Goal: Task Accomplishment & Management: Manage account settings

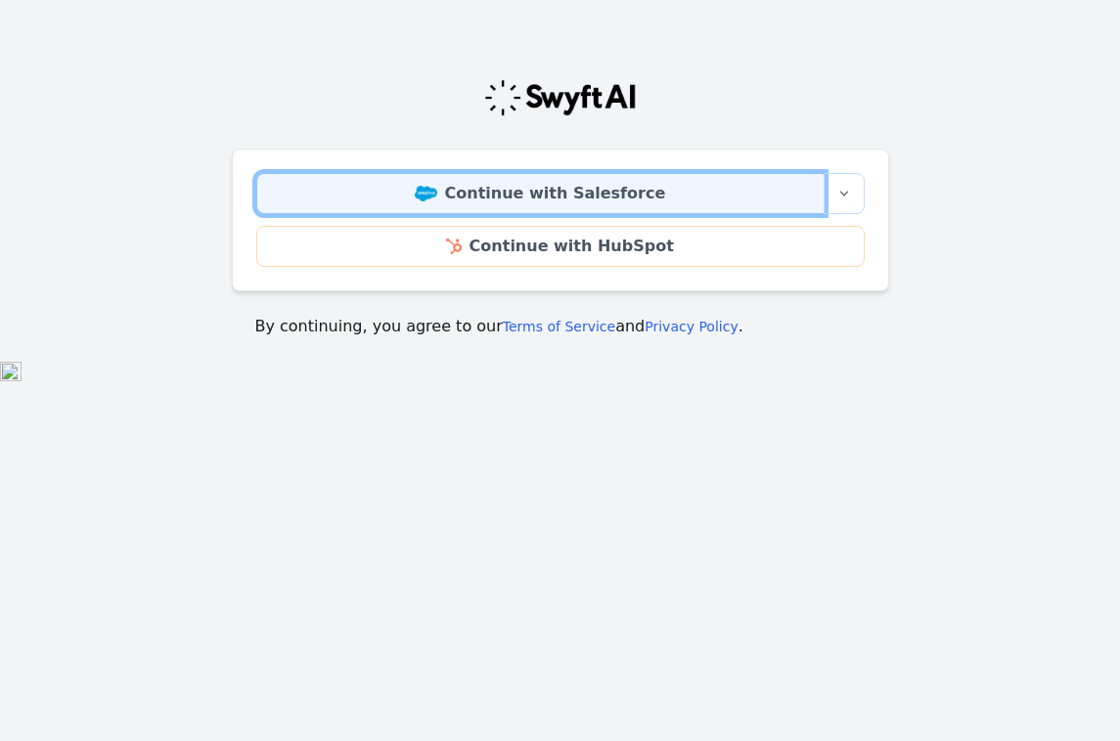
click at [570, 189] on link "Continue with Salesforce" at bounding box center [540, 193] width 568 height 41
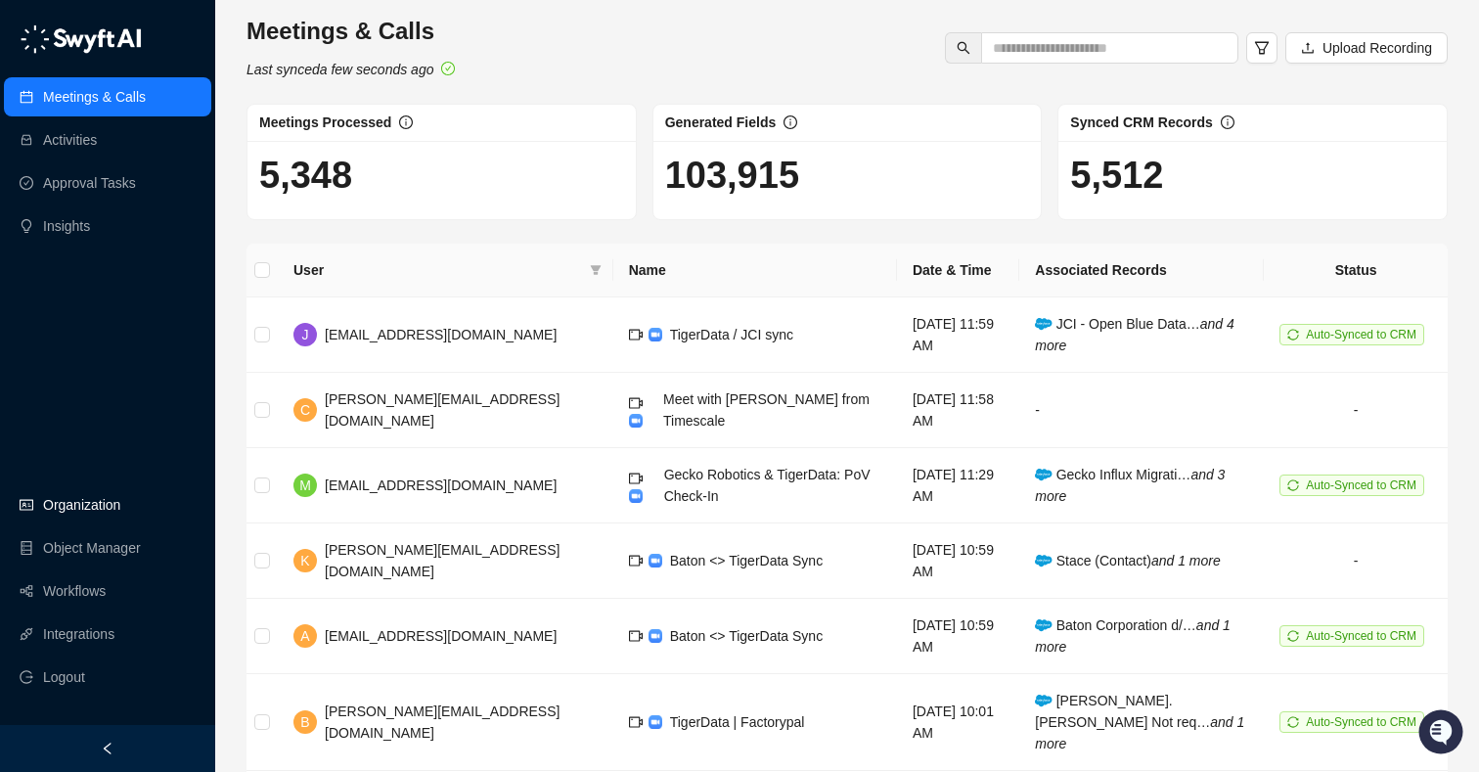
click at [95, 513] on link "Organization" at bounding box center [81, 504] width 77 height 39
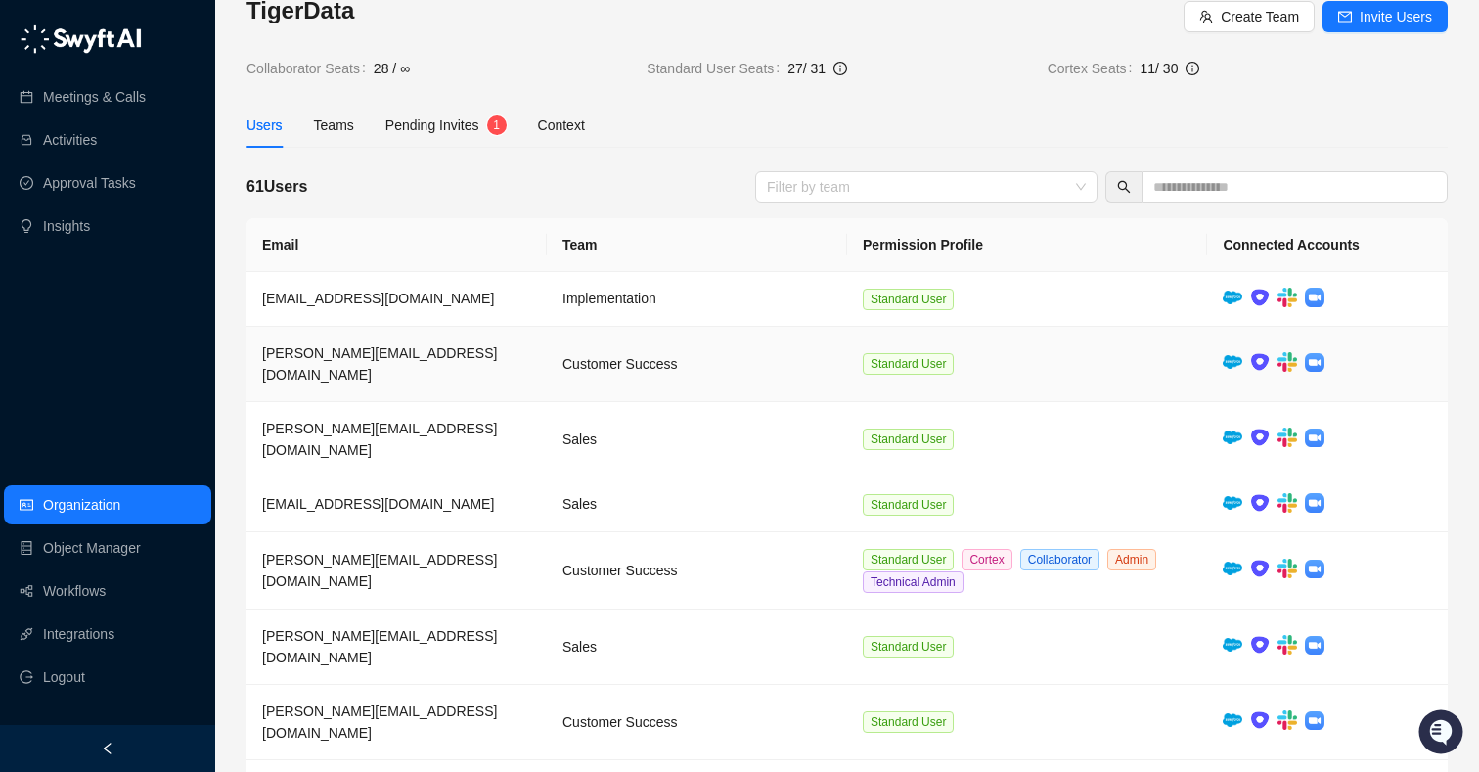
scroll to position [39, 0]
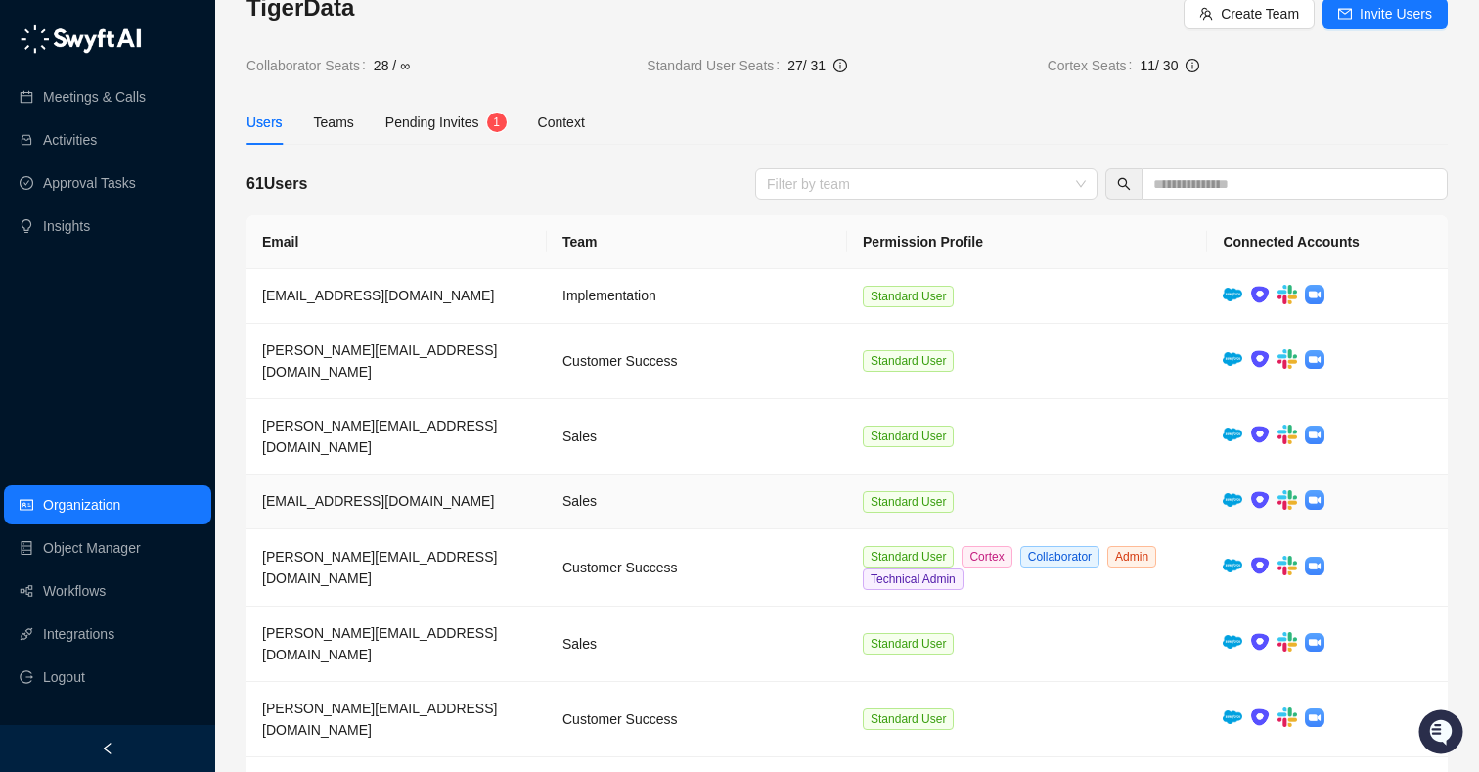
click at [1119, 474] on td at bounding box center [1327, 501] width 241 height 55
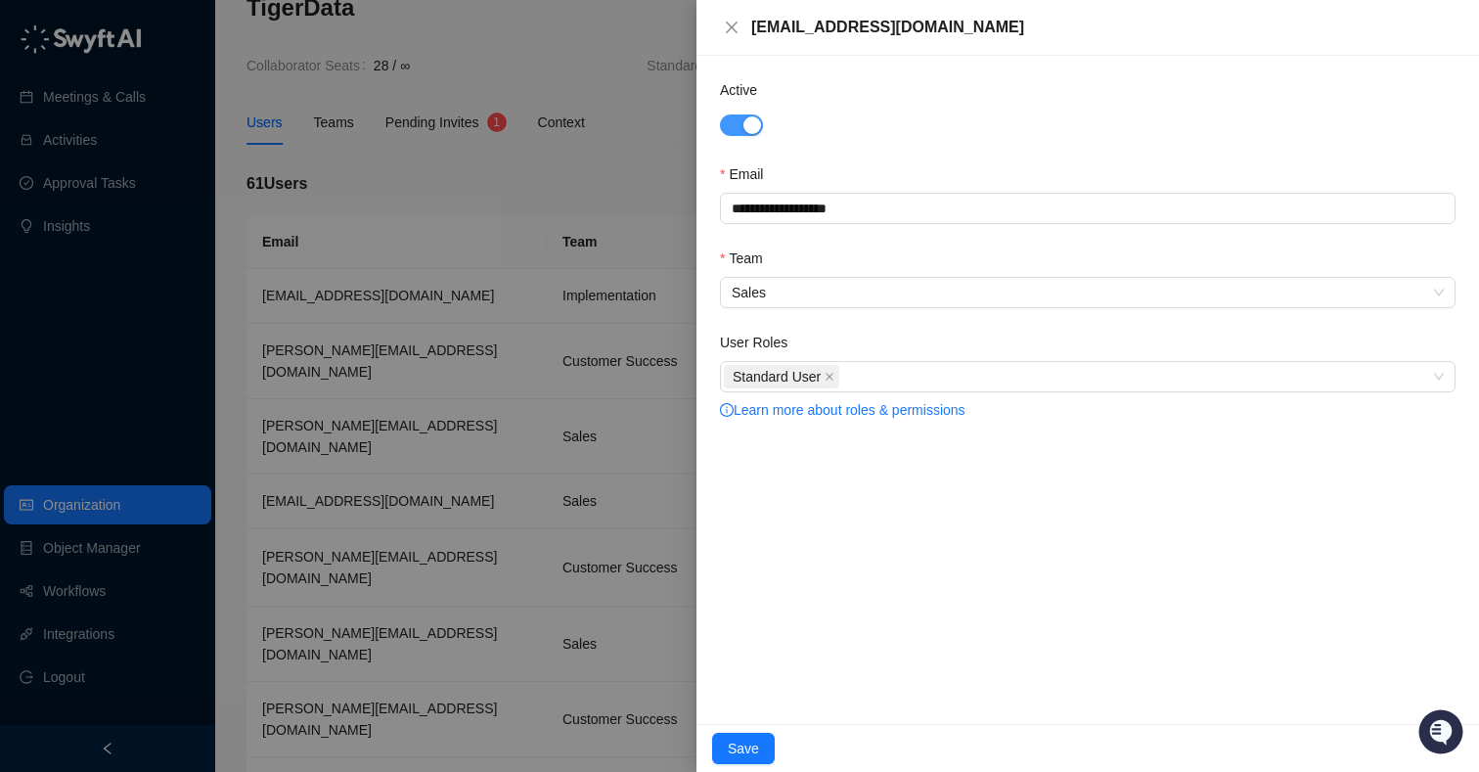
click at [744, 134] on span "button" at bounding box center [741, 125] width 43 height 22
click at [734, 740] on span "Save" at bounding box center [743, 748] width 31 height 22
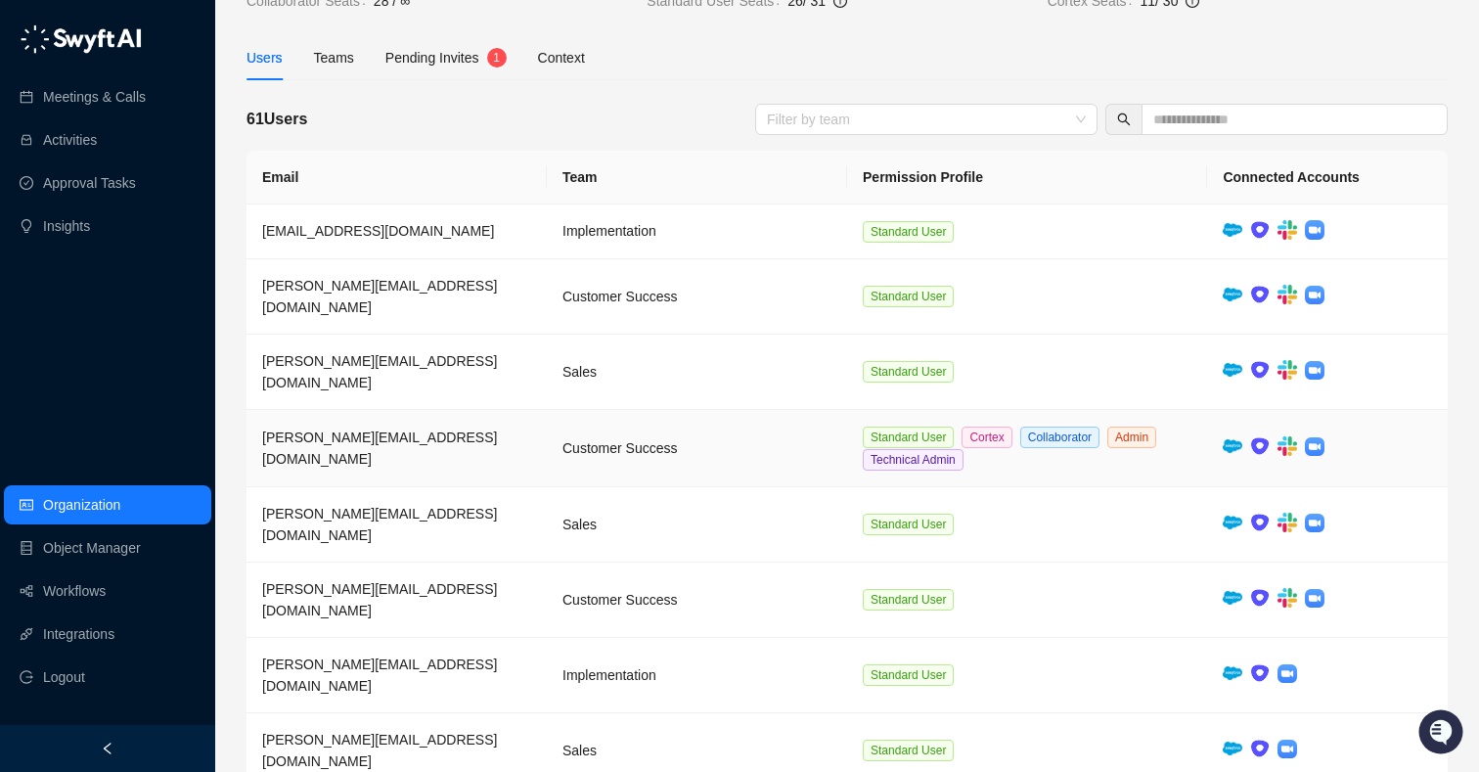
scroll to position [185, 0]
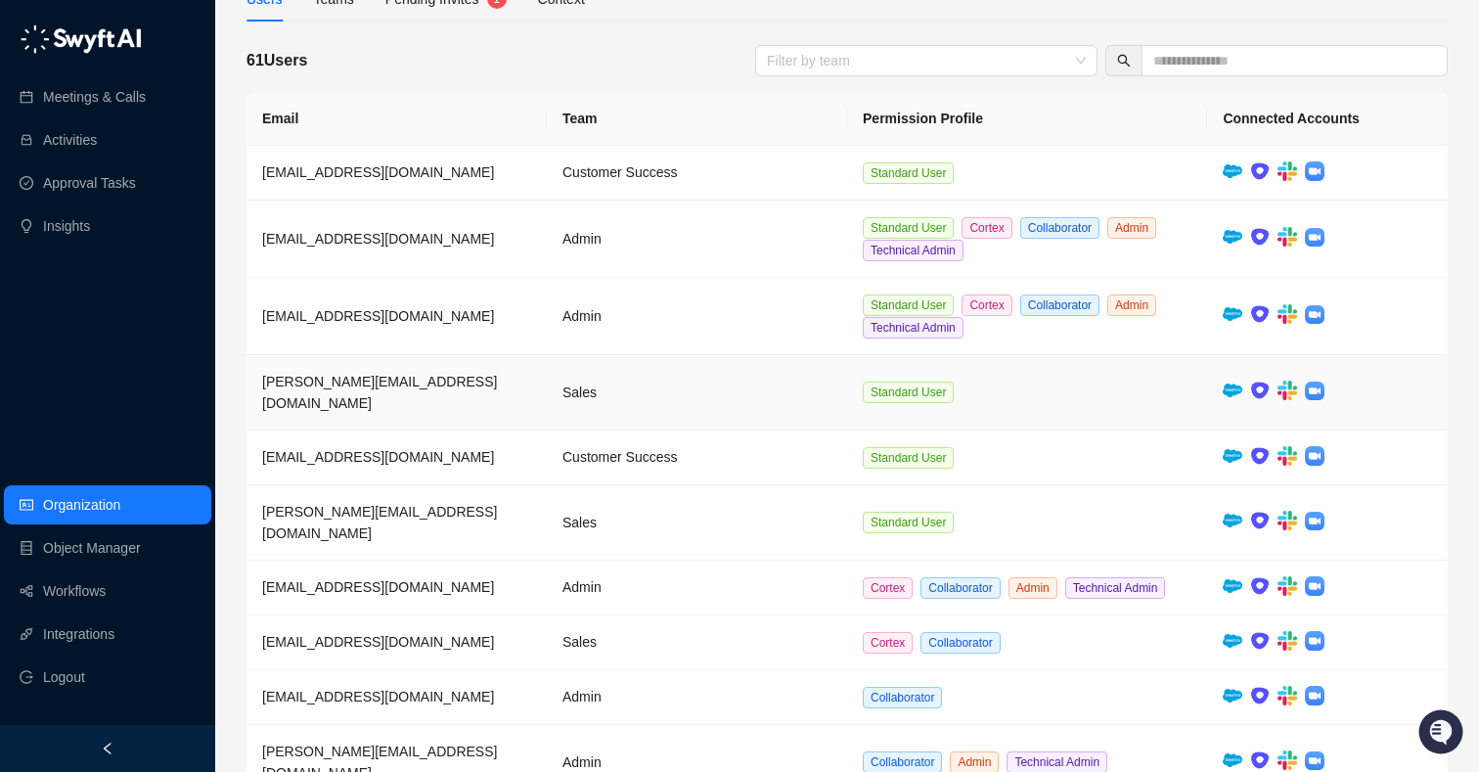
click at [1119, 373] on td "Standard User" at bounding box center [1027, 392] width 360 height 75
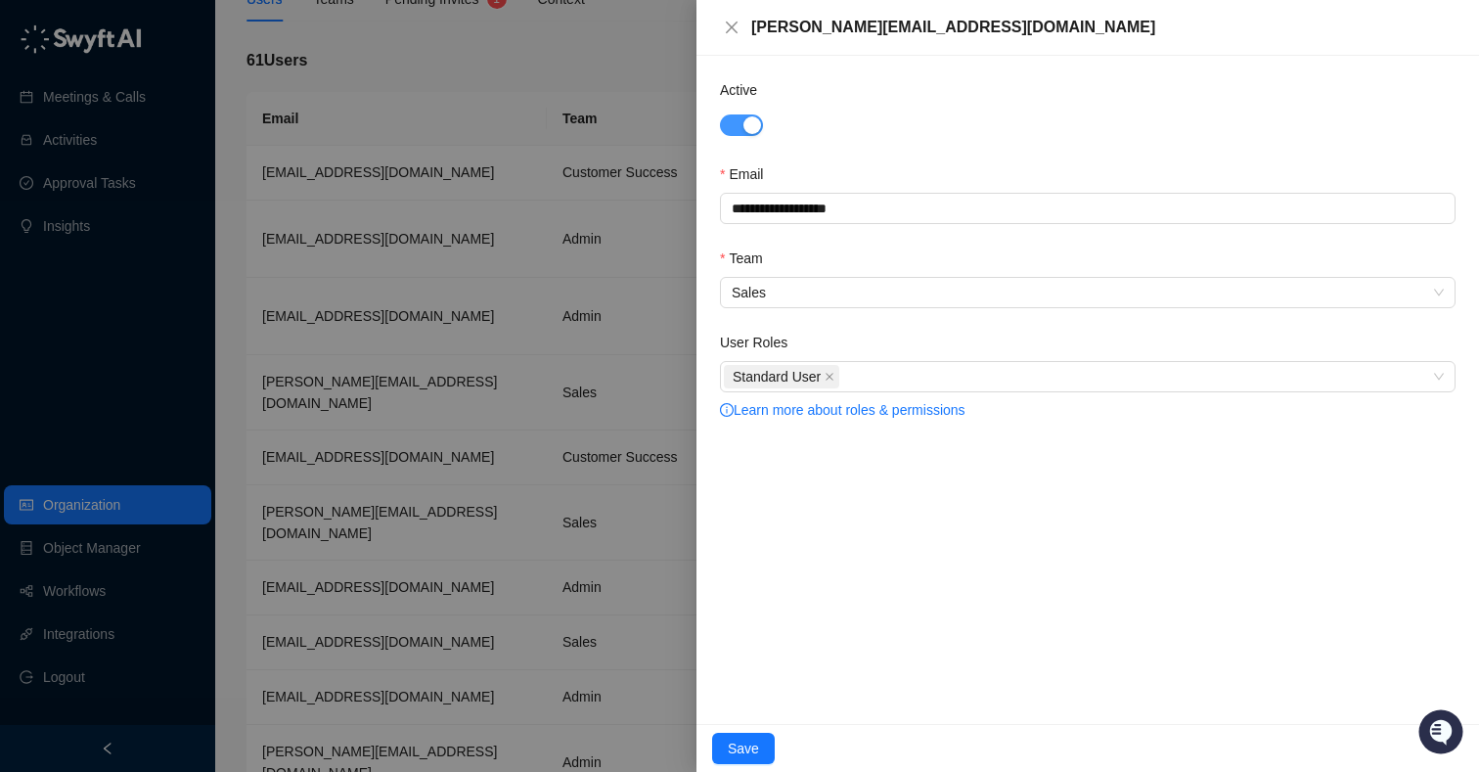
click at [756, 120] on div "button" at bounding box center [752, 125] width 18 height 18
click at [740, 740] on span "Save" at bounding box center [743, 748] width 31 height 22
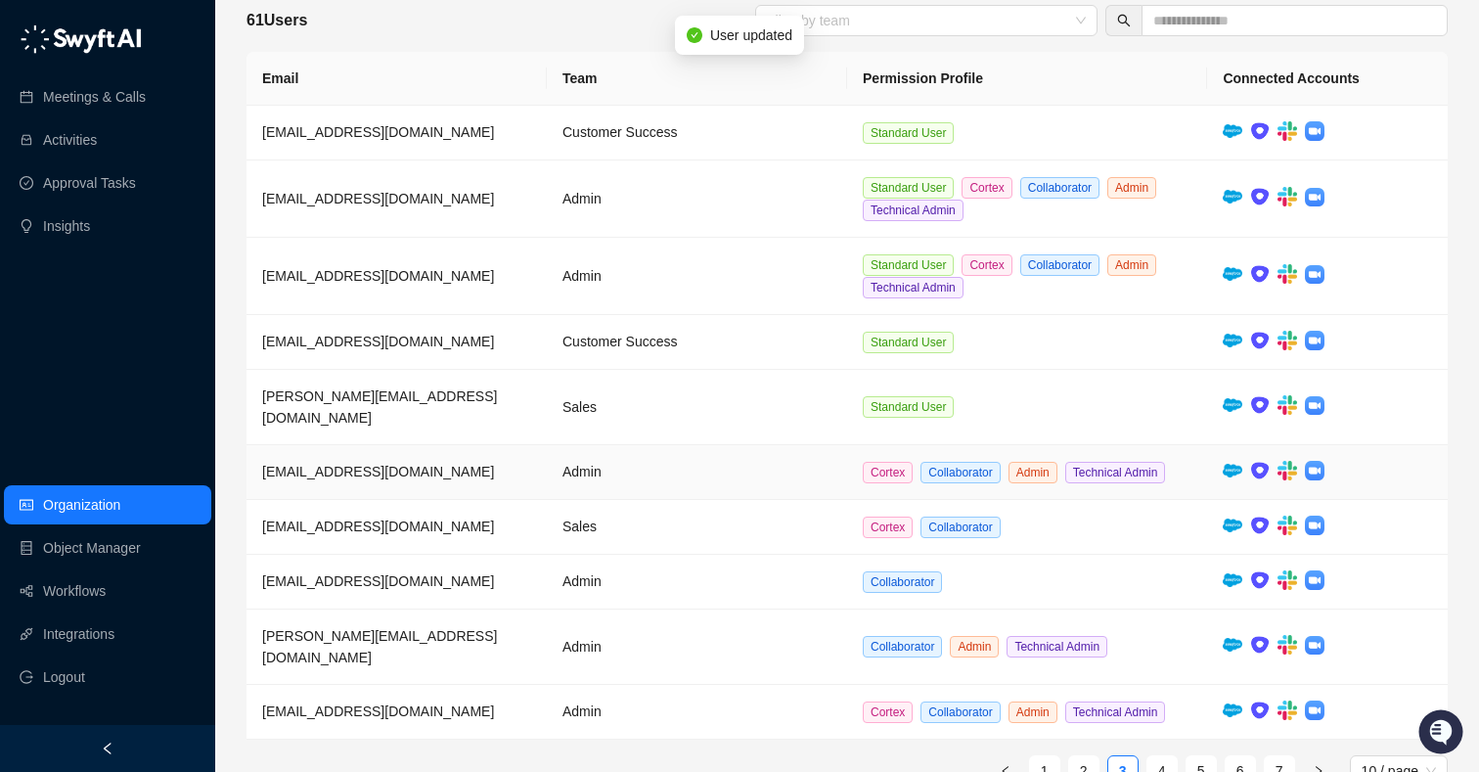
scroll to position [207, 0]
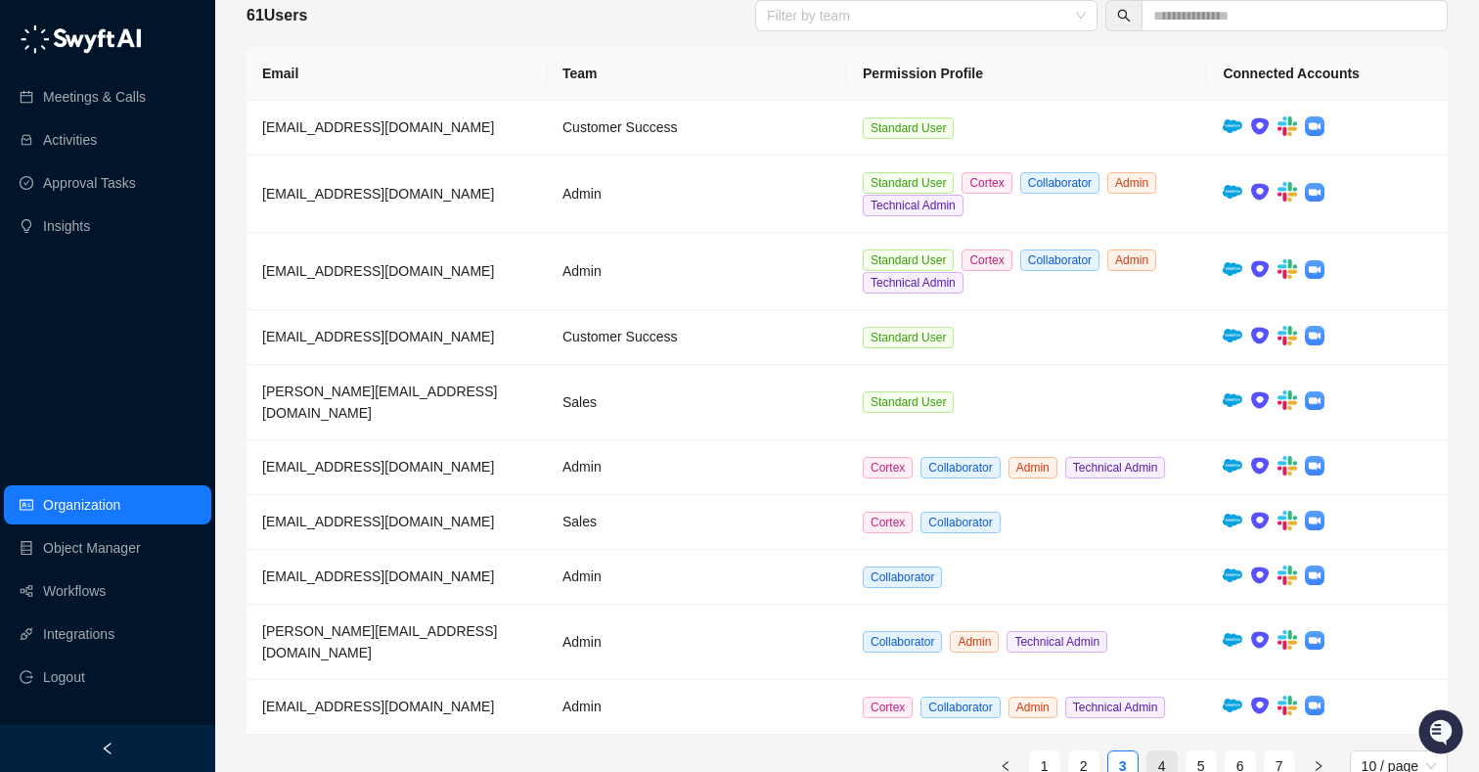
click at [1119, 740] on link "4" at bounding box center [1161, 765] width 29 height 29
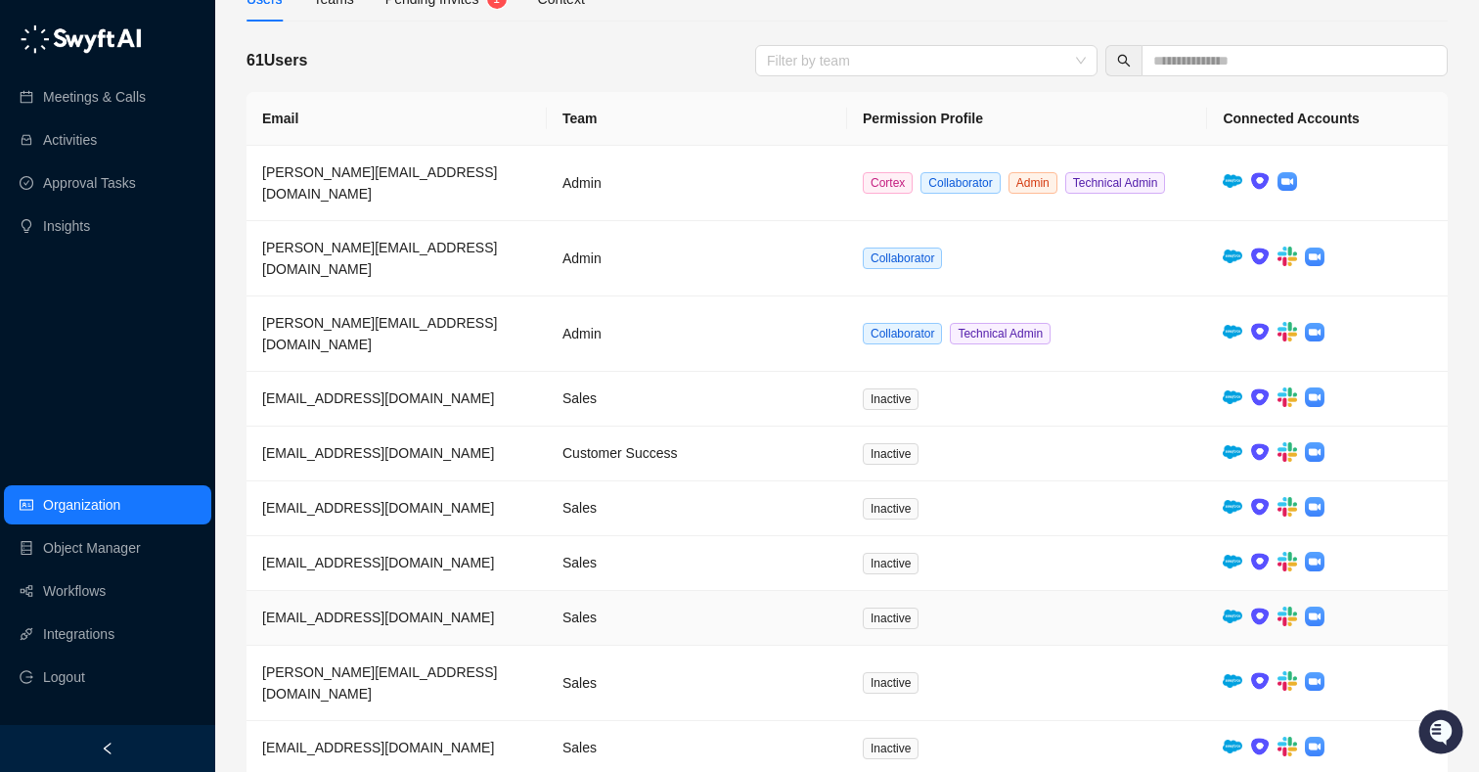
scroll to position [150, 0]
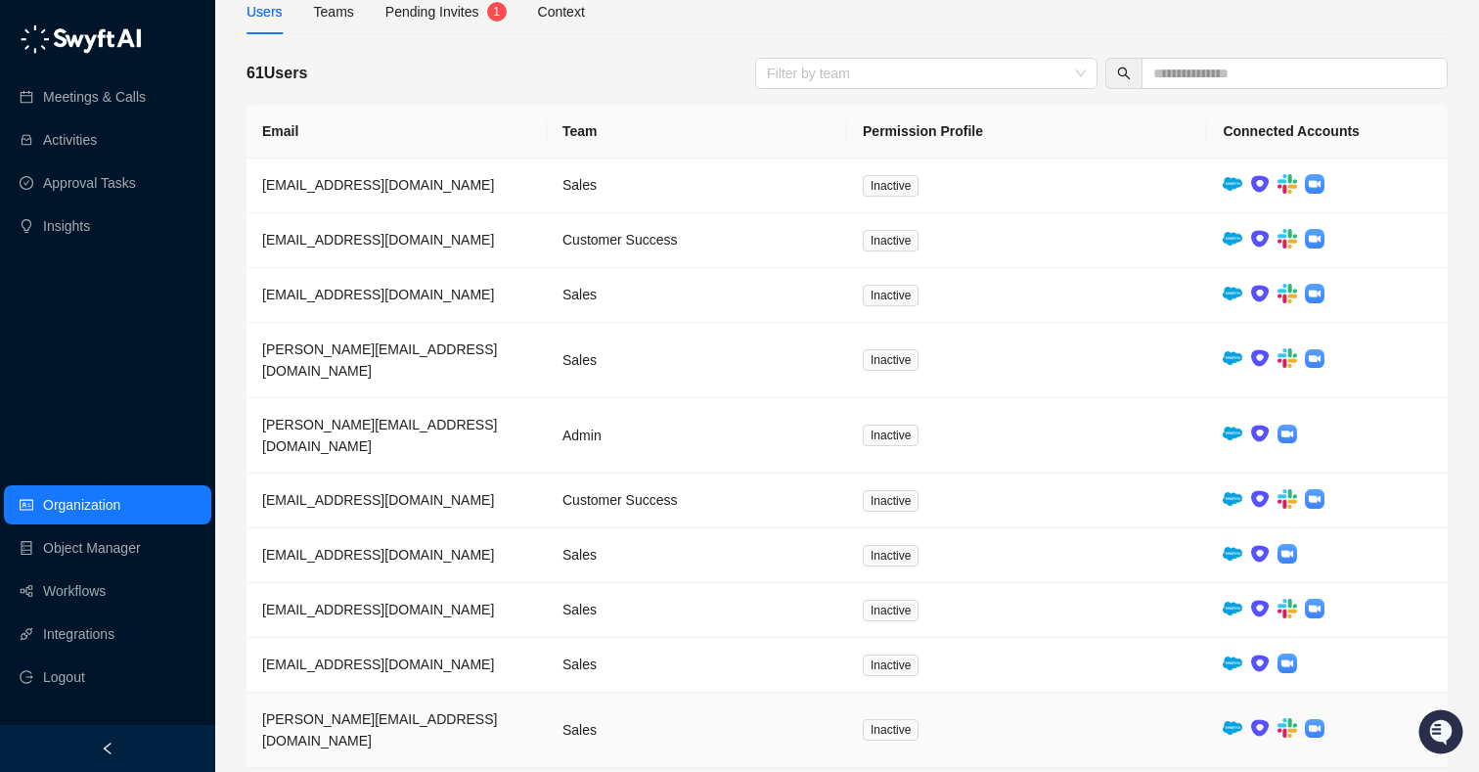
scroll to position [162, 0]
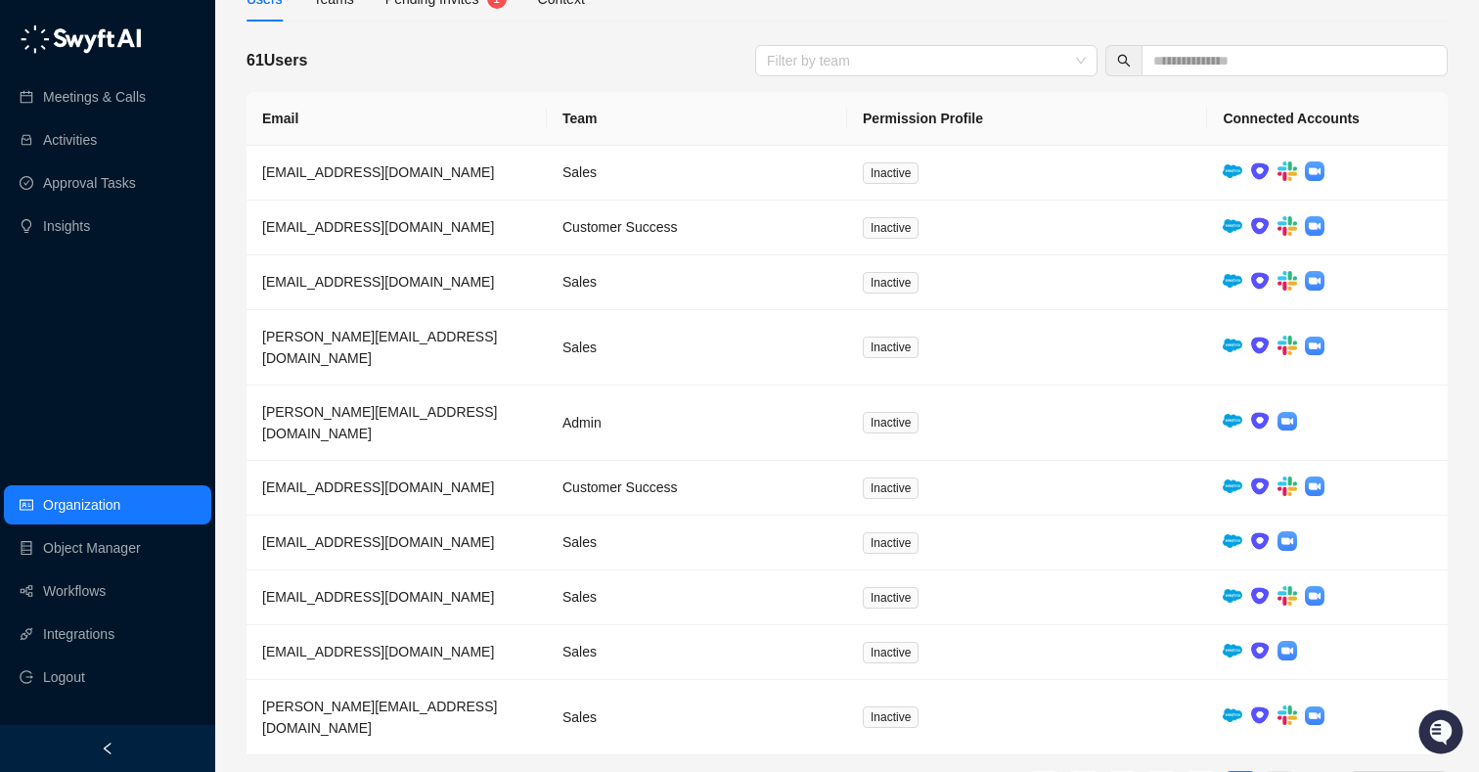
click at [1119, 740] on link "7" at bounding box center [1278, 786] width 29 height 29
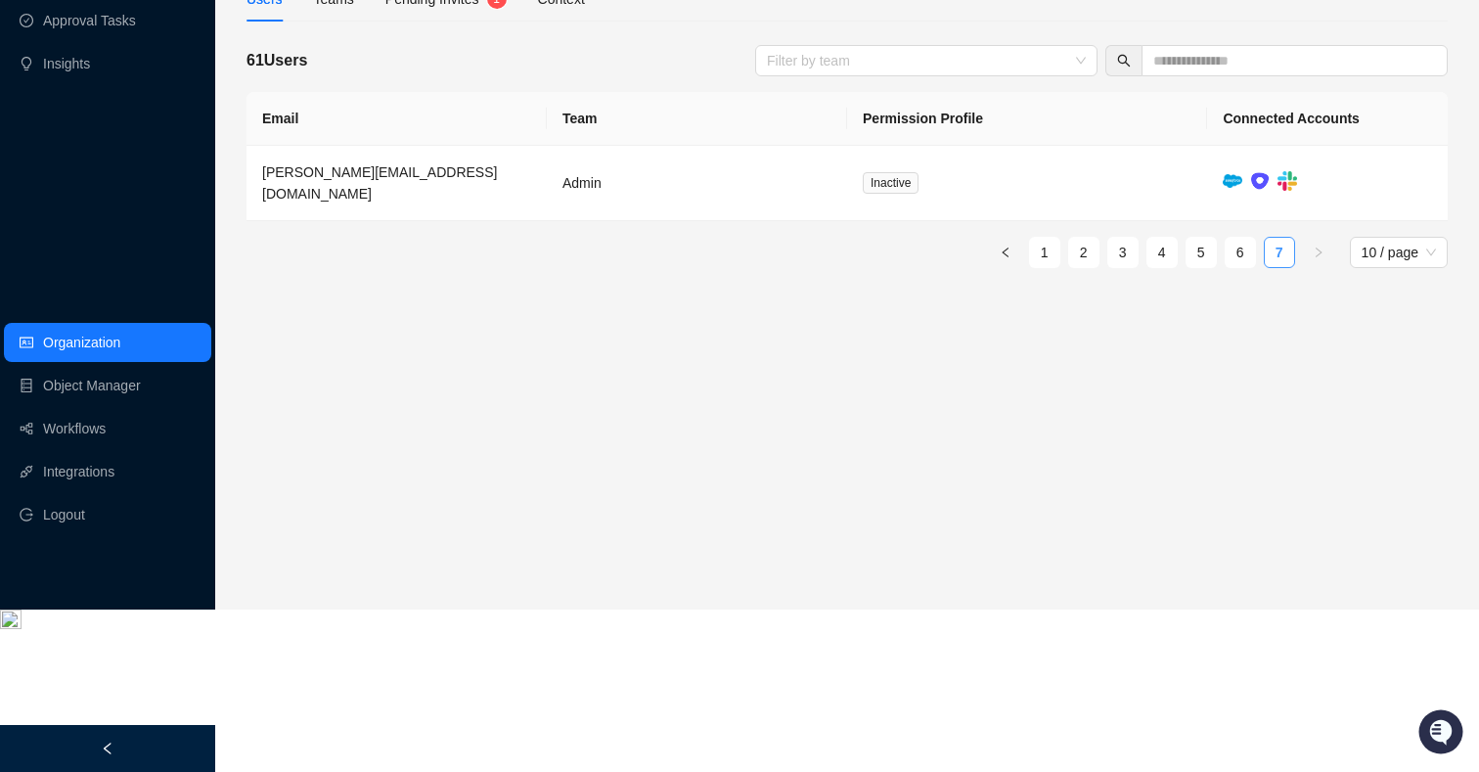
scroll to position [0, 0]
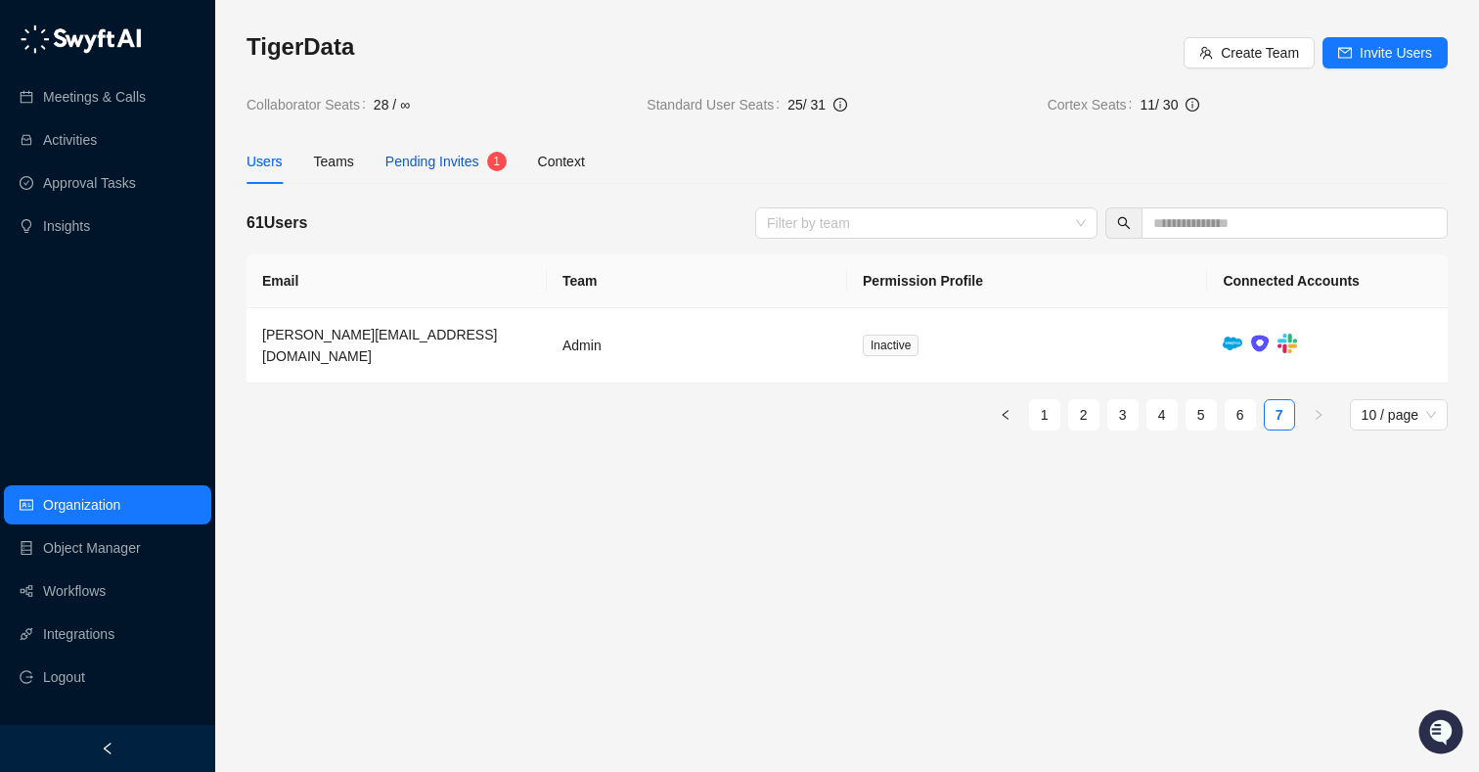
click at [461, 164] on span "Pending Invites" at bounding box center [432, 162] width 94 height 16
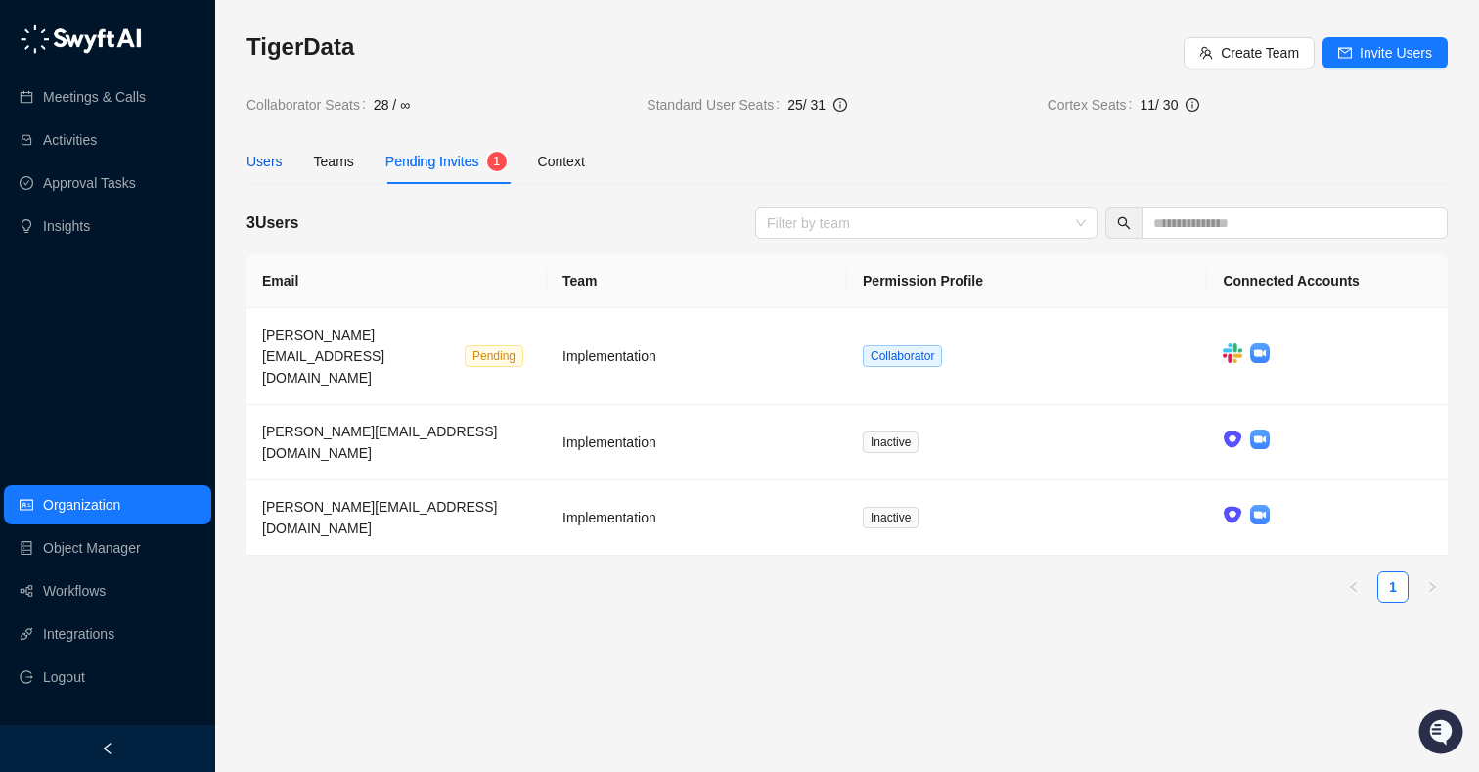
click at [253, 161] on div "Users" at bounding box center [264, 162] width 36 height 22
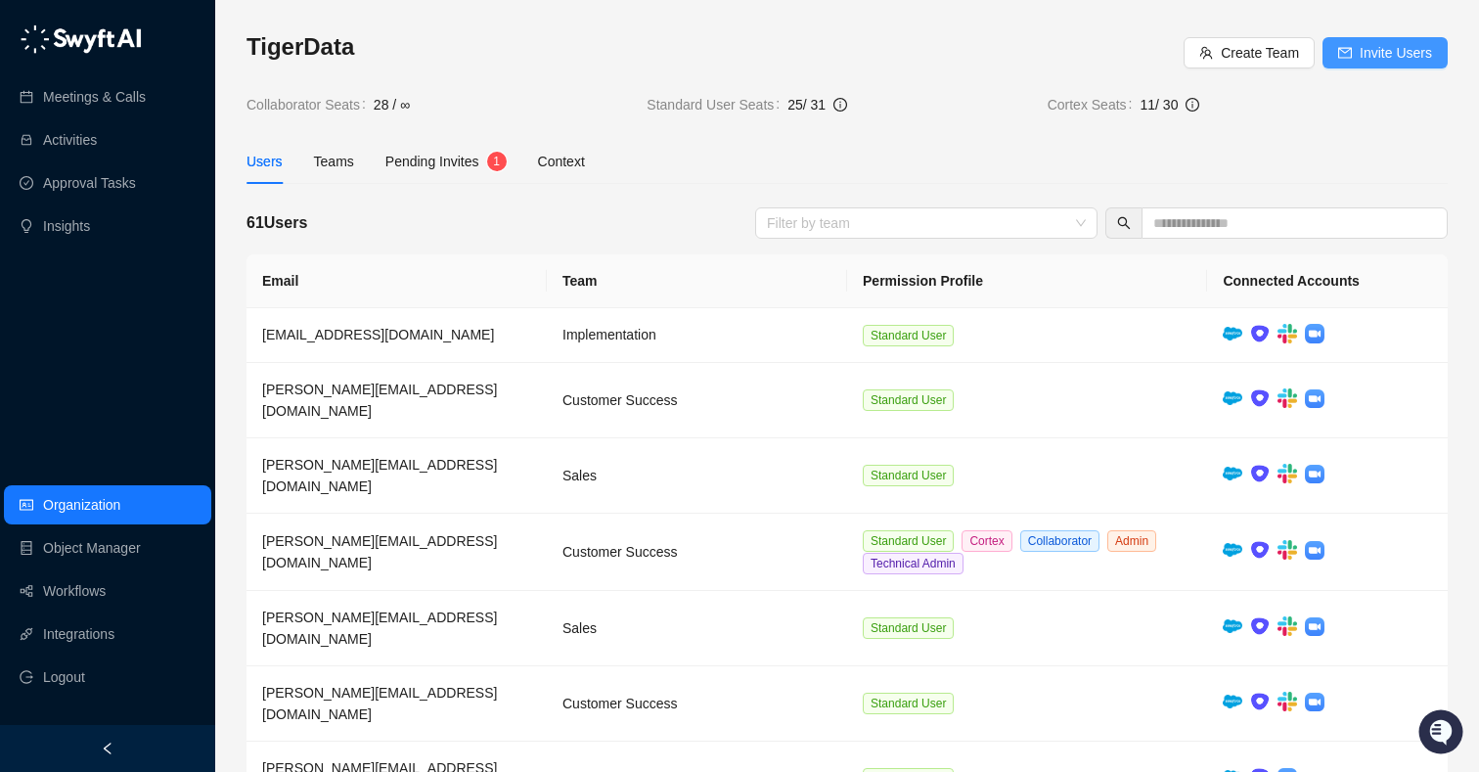
click at [1119, 56] on span "Invite Users" at bounding box center [1395, 53] width 72 height 22
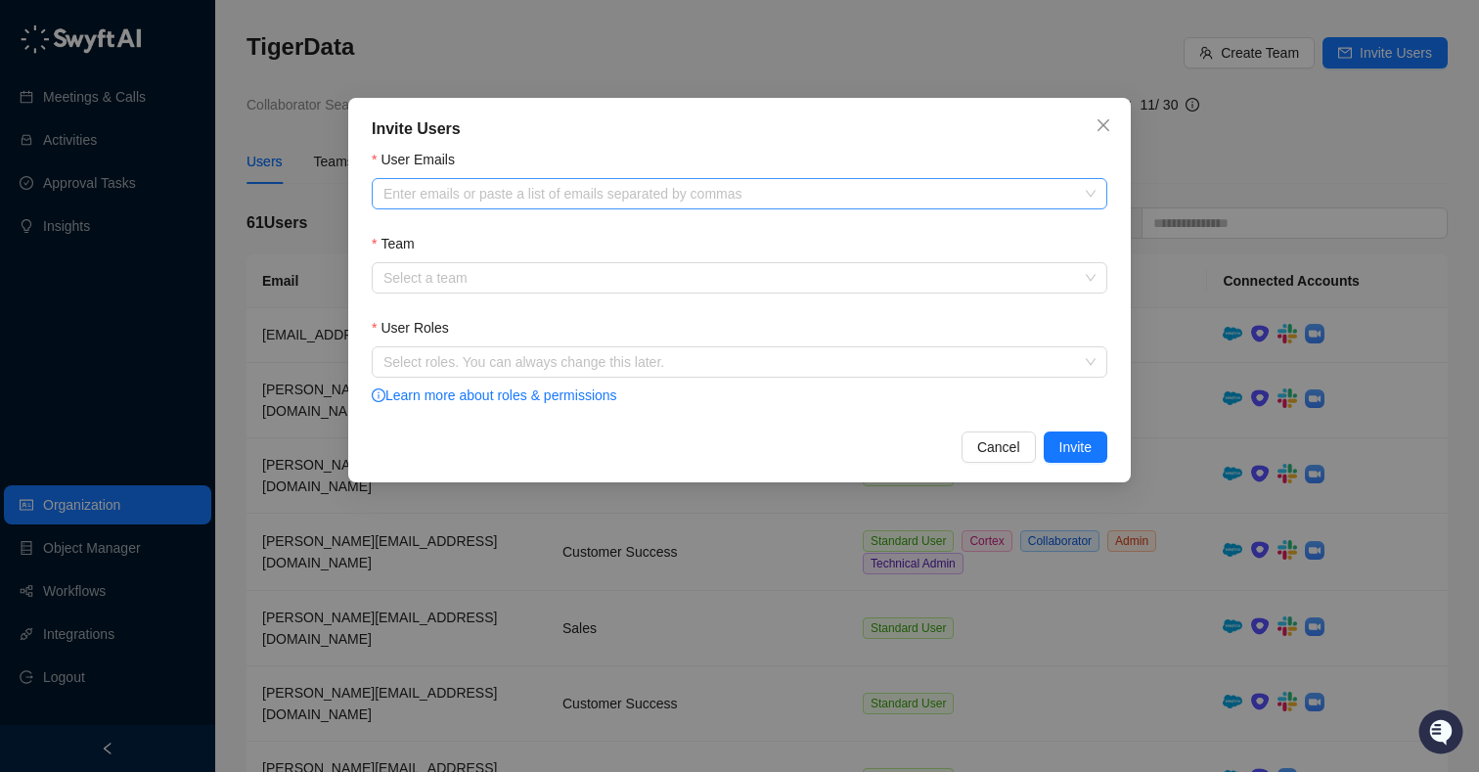
click at [435, 195] on div at bounding box center [729, 194] width 707 height 15
paste input "**********"
type input "**********"
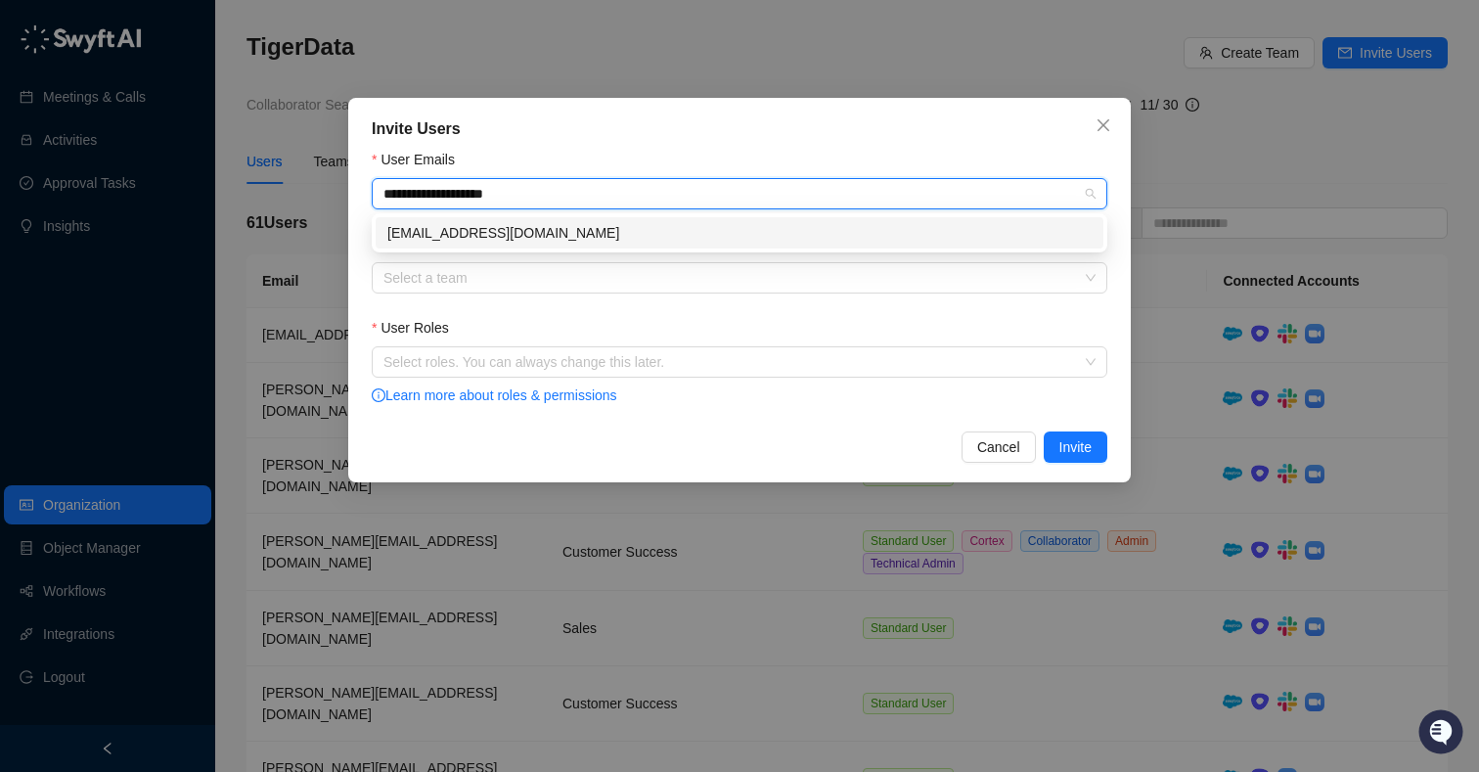
click at [461, 230] on div "[EMAIL_ADDRESS][DOMAIN_NAME]" at bounding box center [739, 233] width 704 height 22
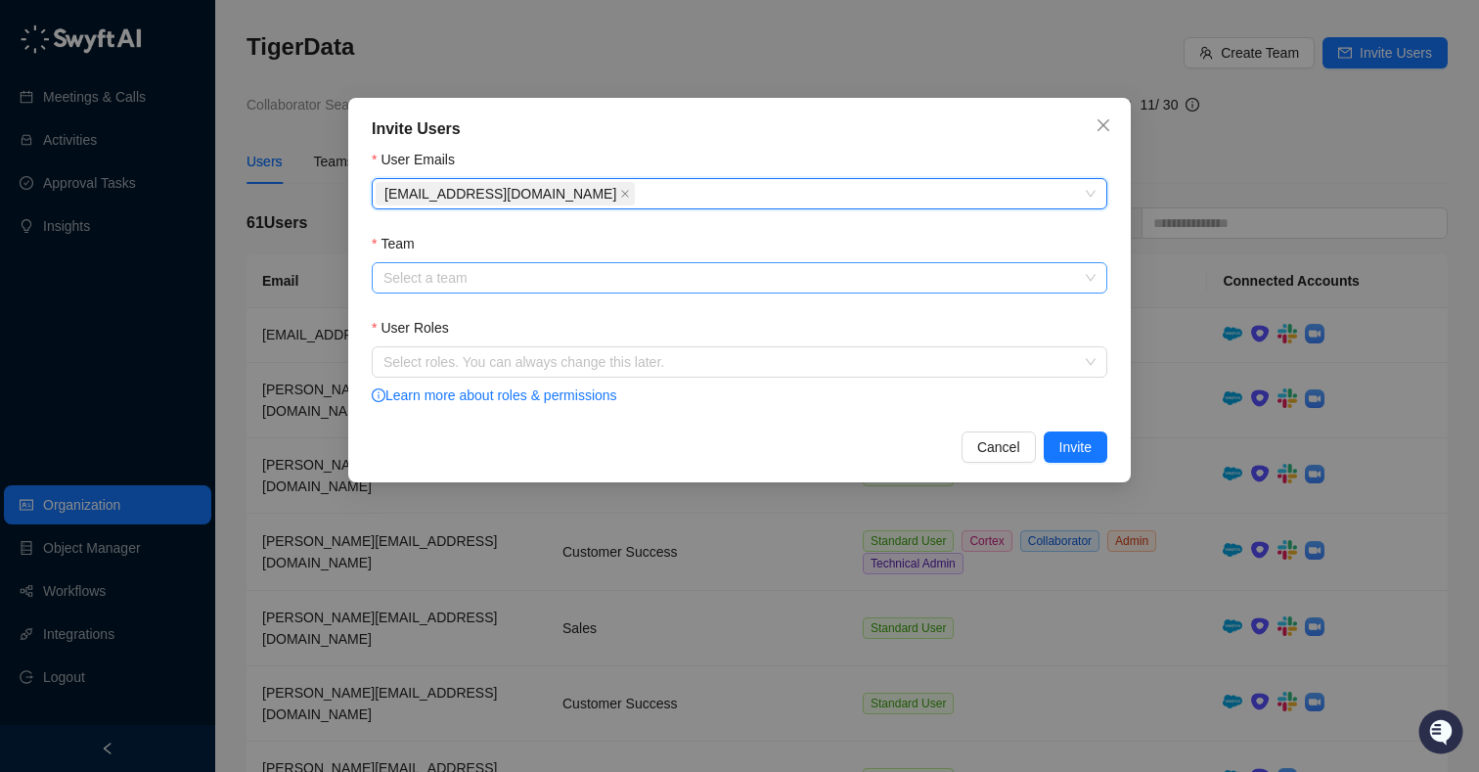
click at [463, 280] on input "Team" at bounding box center [733, 277] width 700 height 29
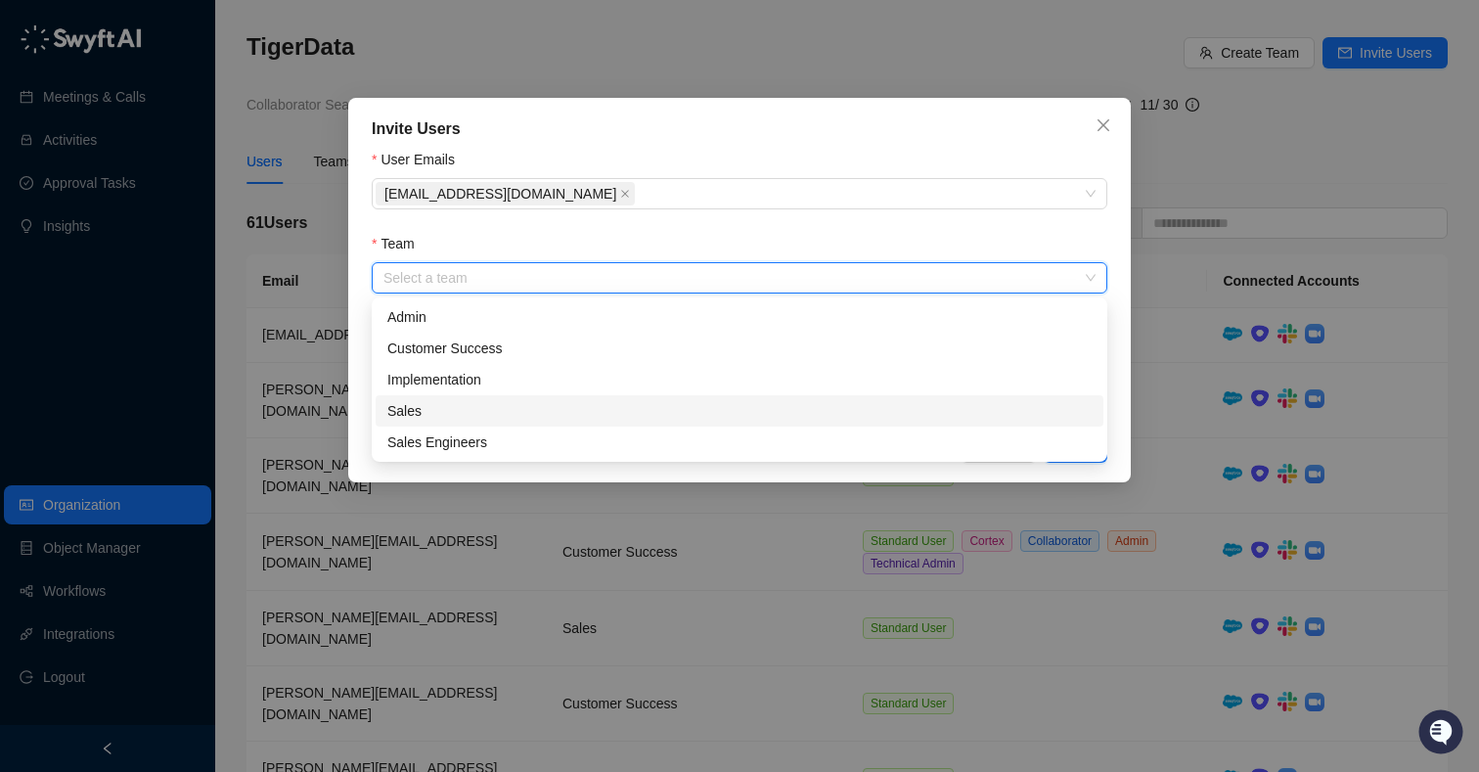
click at [474, 406] on div "Sales" at bounding box center [739, 411] width 704 height 22
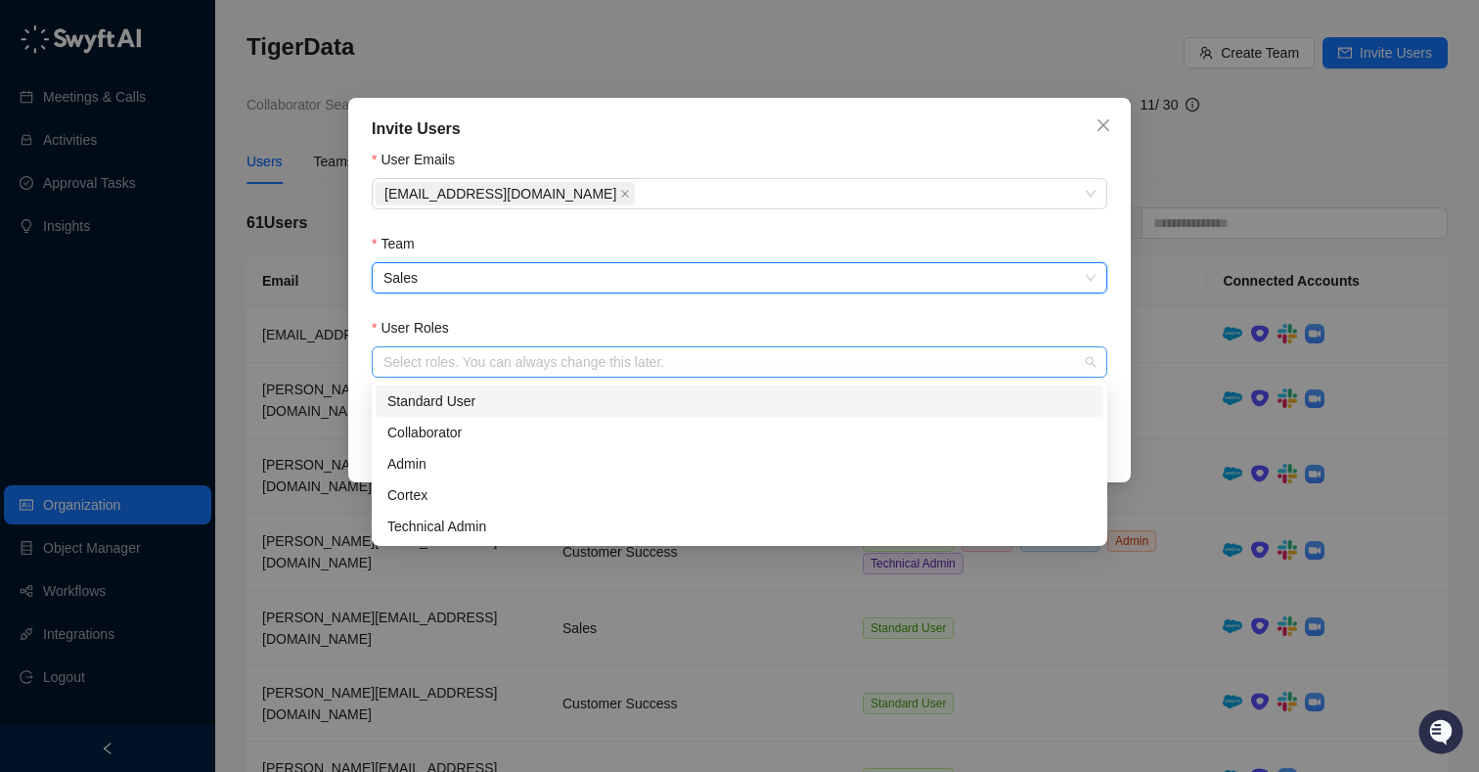
click at [493, 359] on div at bounding box center [729, 362] width 707 height 15
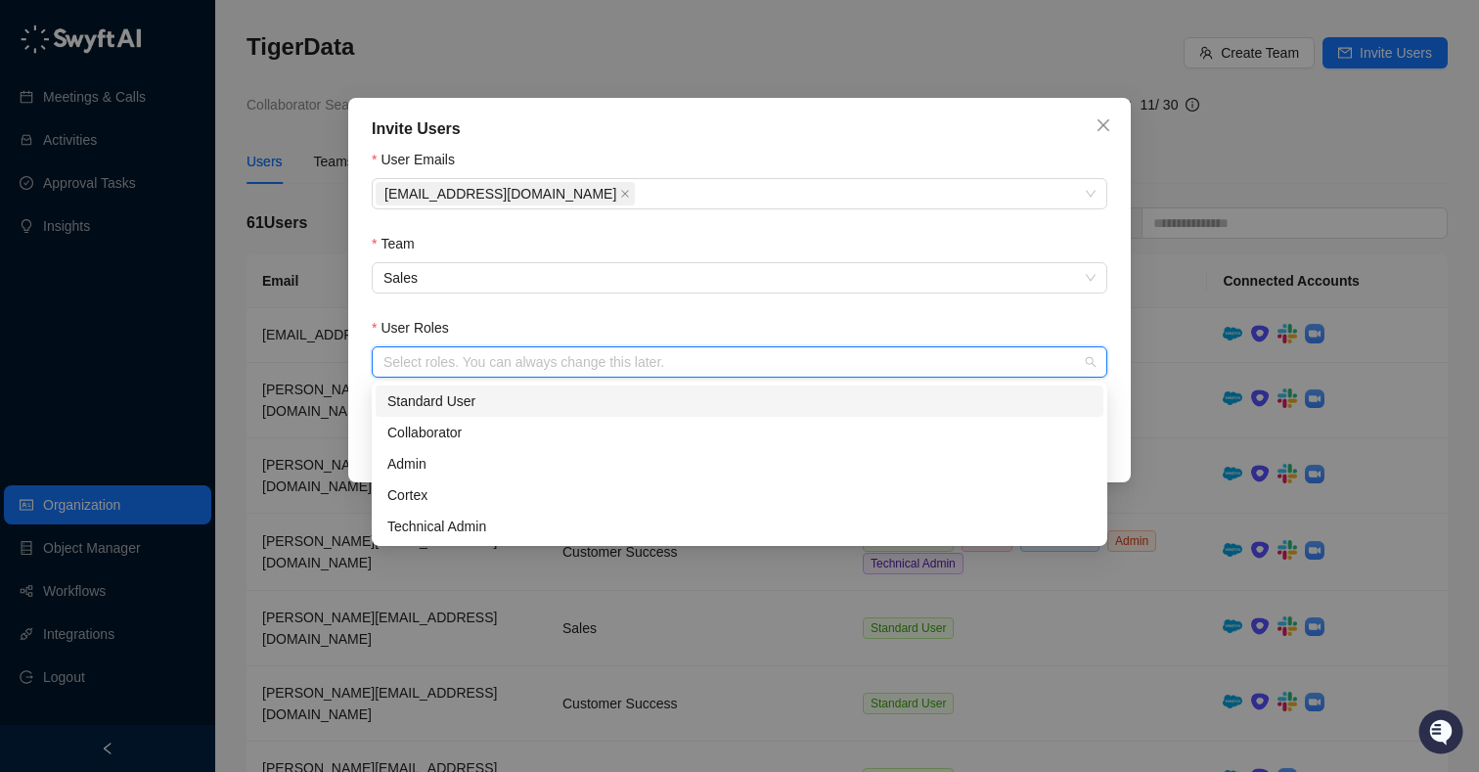
click at [491, 406] on div "Standard User" at bounding box center [739, 401] width 704 height 22
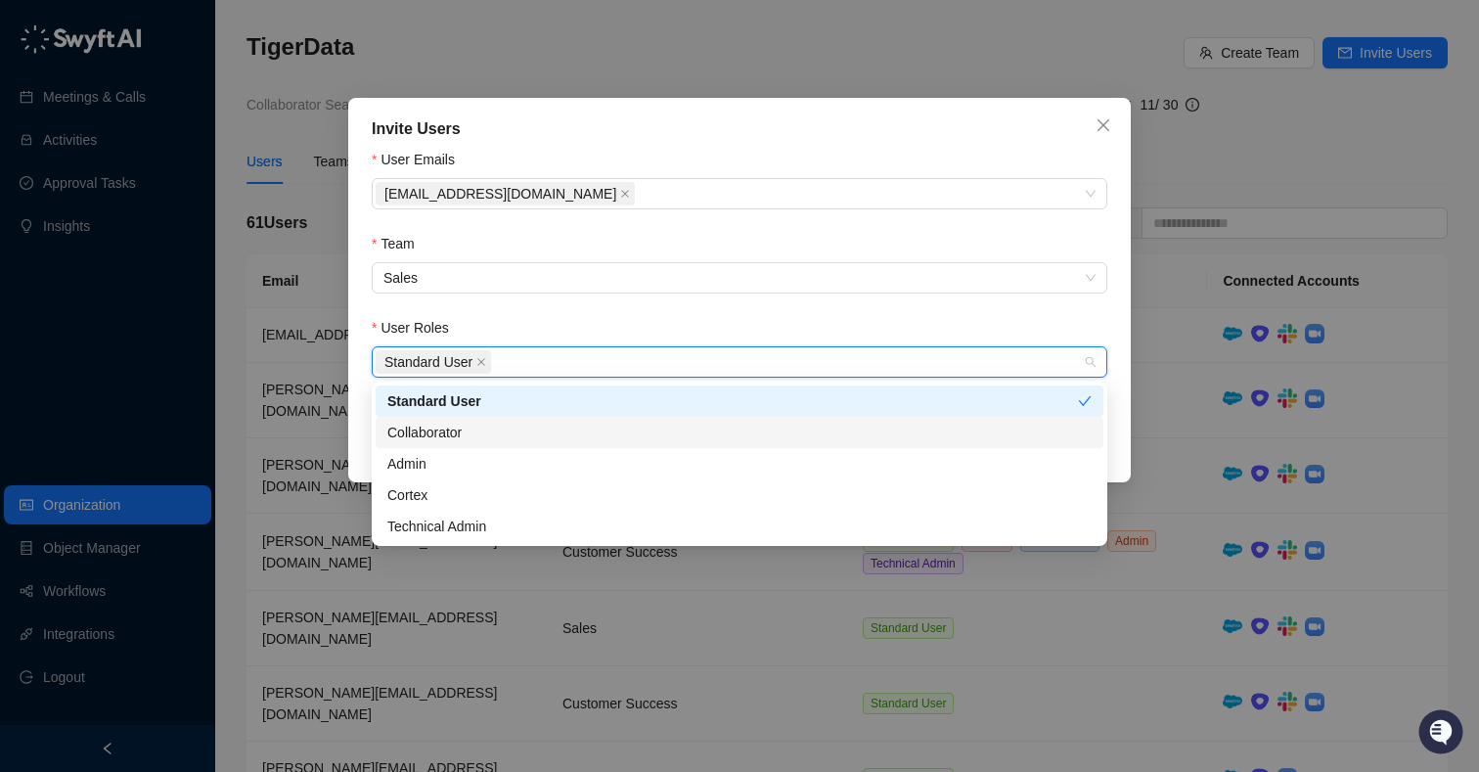
click at [477, 442] on div "Collaborator" at bounding box center [739, 432] width 704 height 22
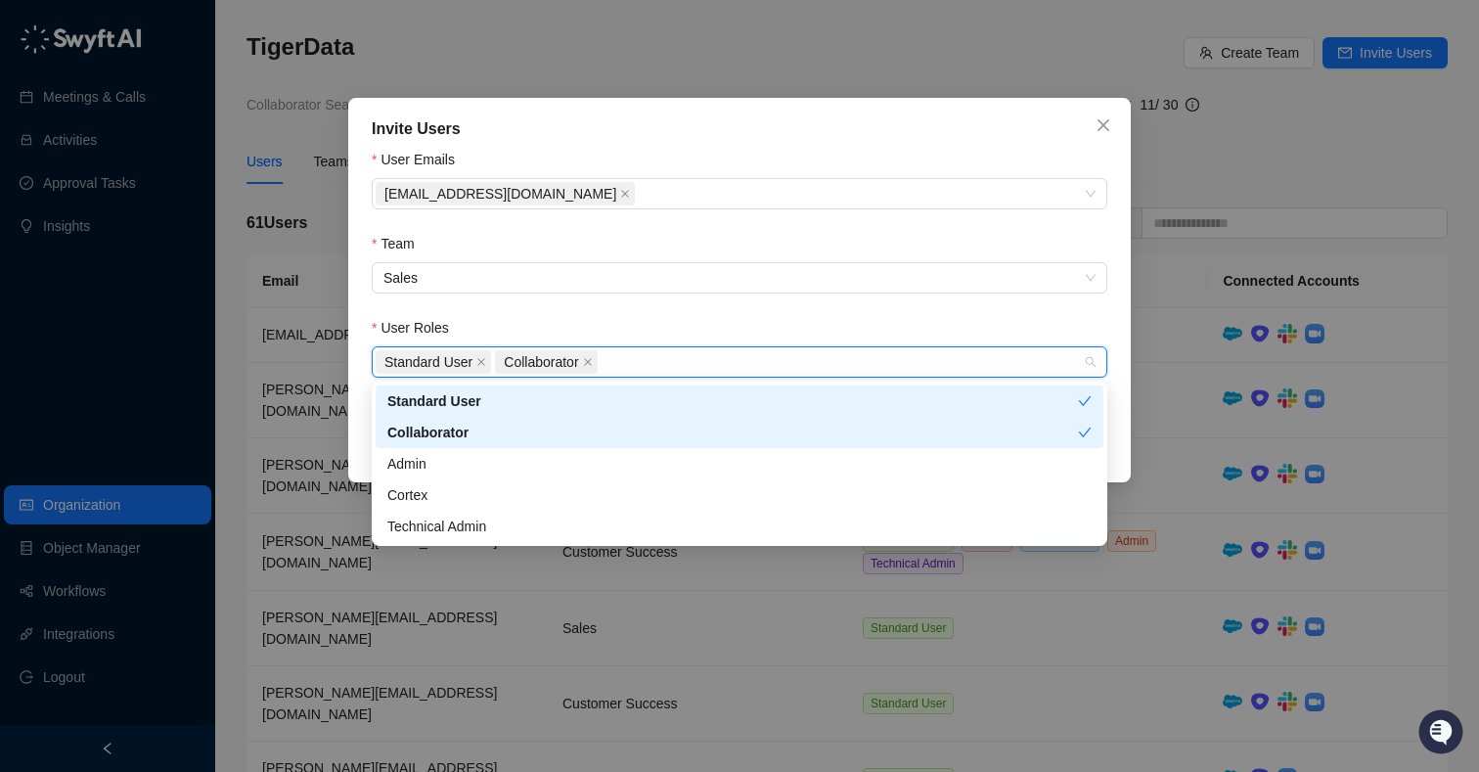
click at [862, 330] on div "User Roles" at bounding box center [739, 331] width 735 height 29
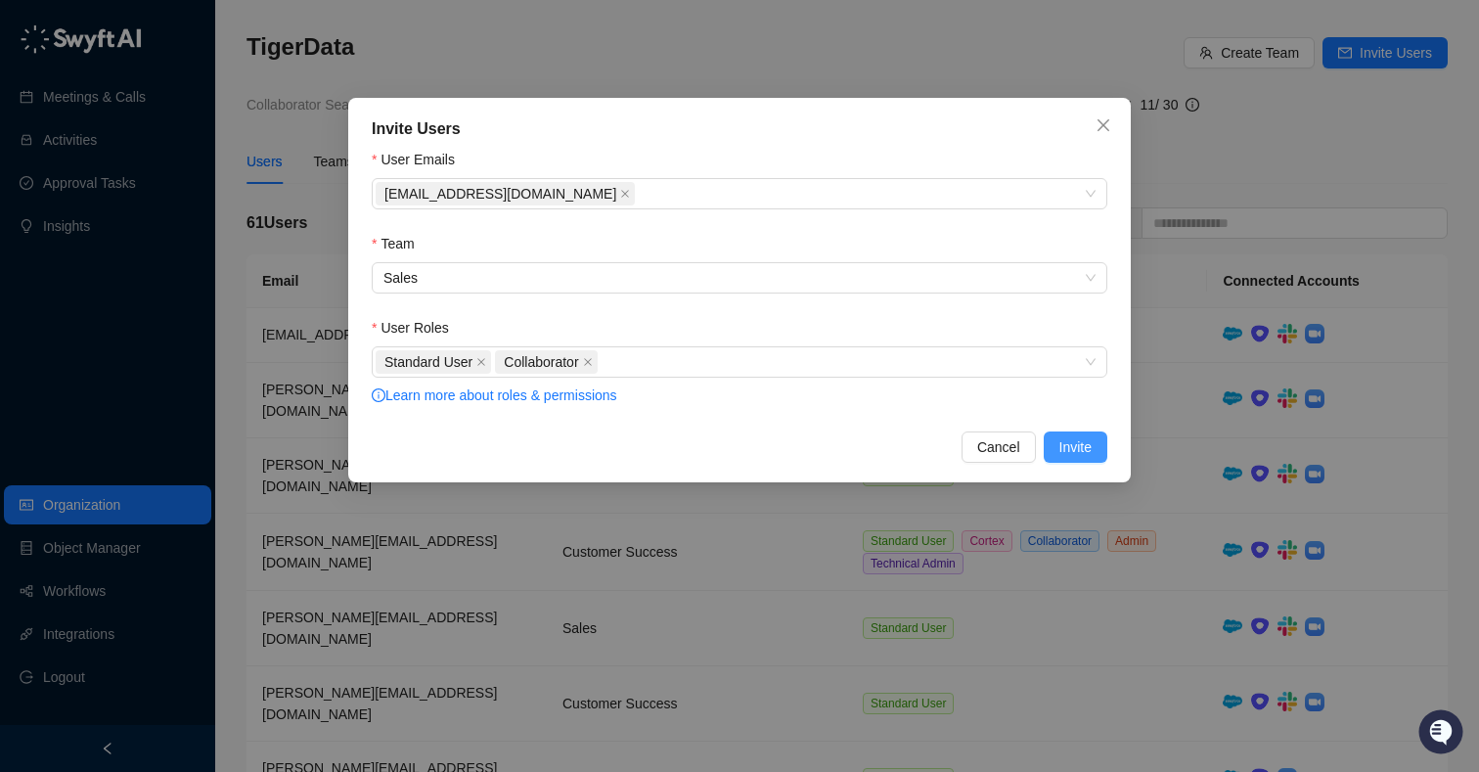
click at [1072, 436] on span "Invite" at bounding box center [1075, 447] width 32 height 22
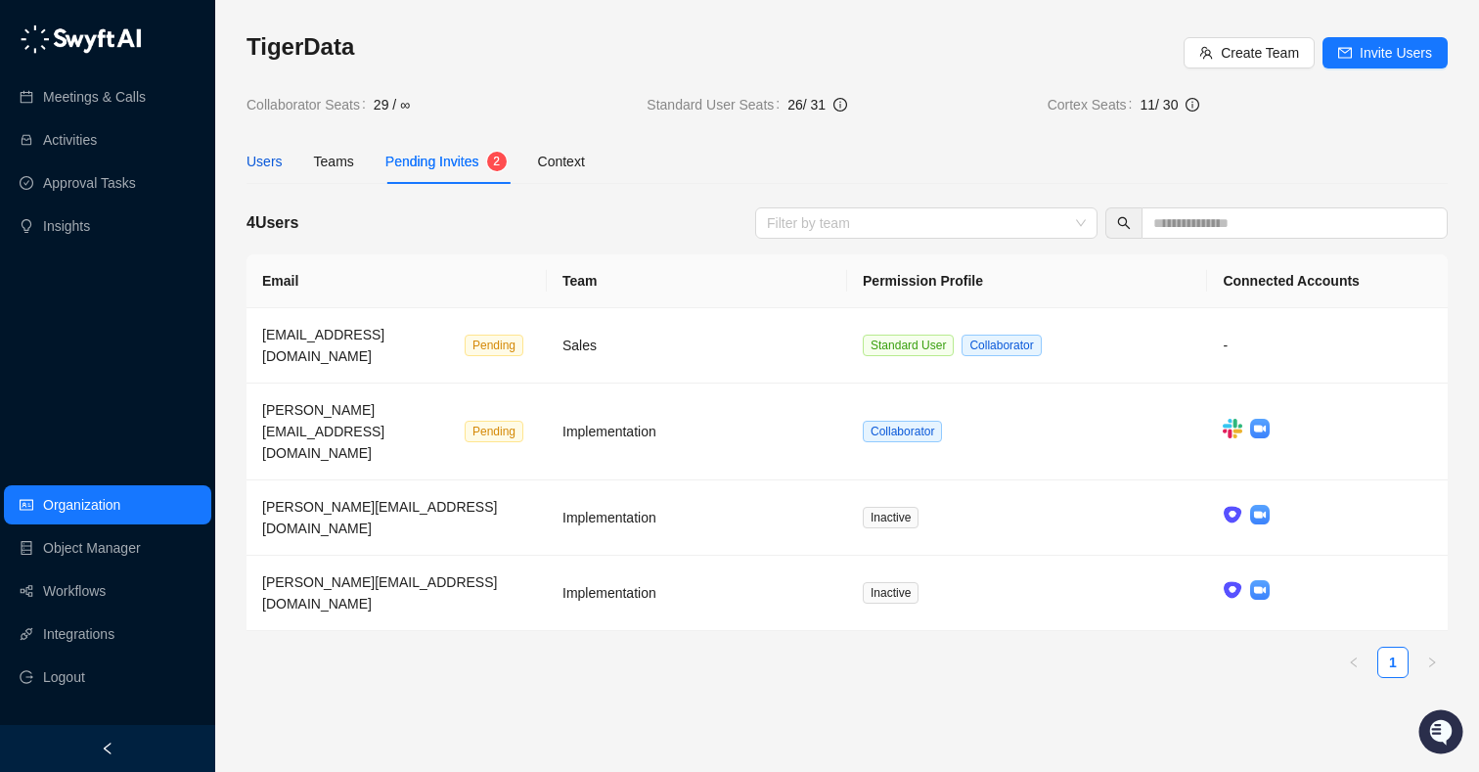
drag, startPoint x: 275, startPoint y: 166, endPoint x: 347, endPoint y: 194, distance: 77.4
click at [276, 166] on div "Users" at bounding box center [264, 162] width 36 height 22
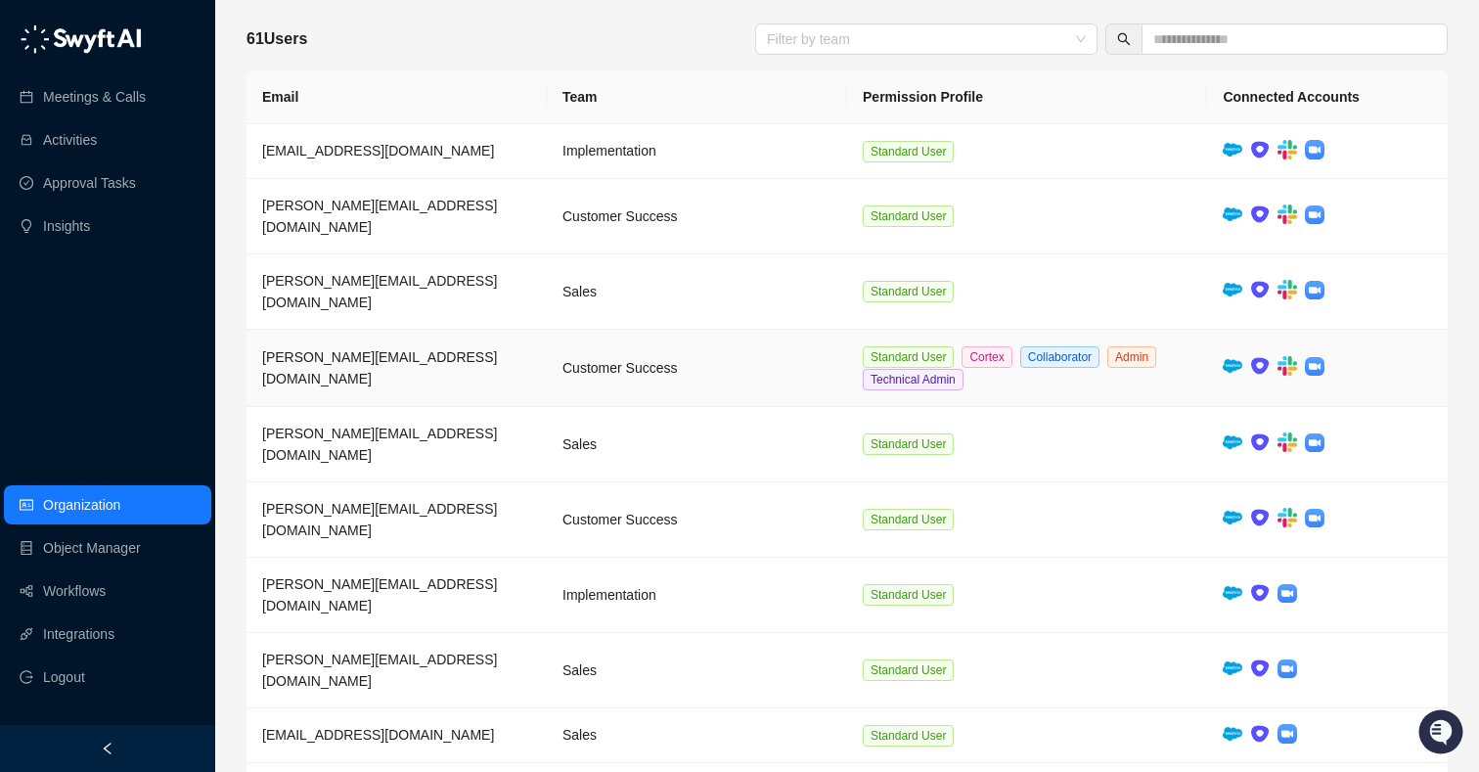
scroll to position [185, 0]
